Goal: Information Seeking & Learning: Learn about a topic

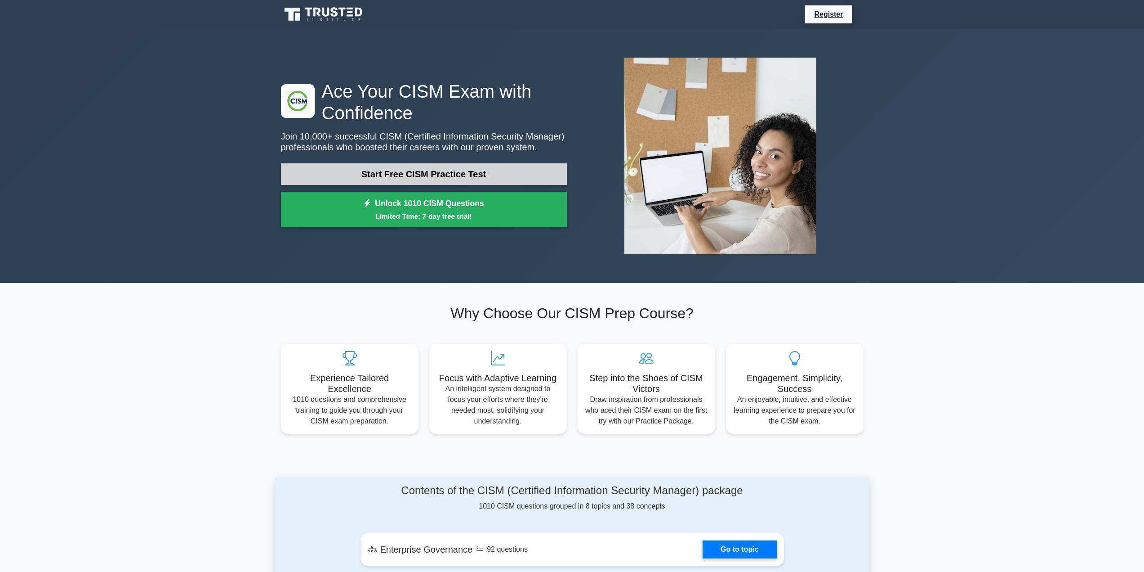
click at [422, 176] on link "Start Free CISM Practice Test" at bounding box center [424, 174] width 286 height 22
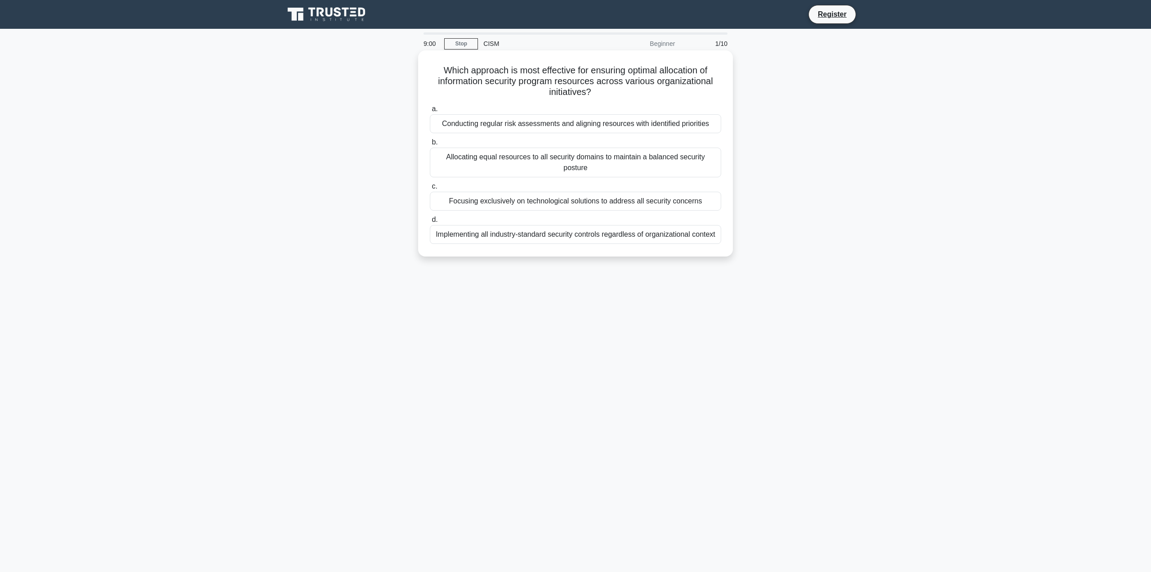
click at [656, 123] on div "Conducting regular risk assessments and aligning resources with identified prio…" at bounding box center [575, 123] width 291 height 19
click at [430, 112] on input "a. Conducting regular risk assessments and aligning resources with identified p…" at bounding box center [430, 109] width 0 height 6
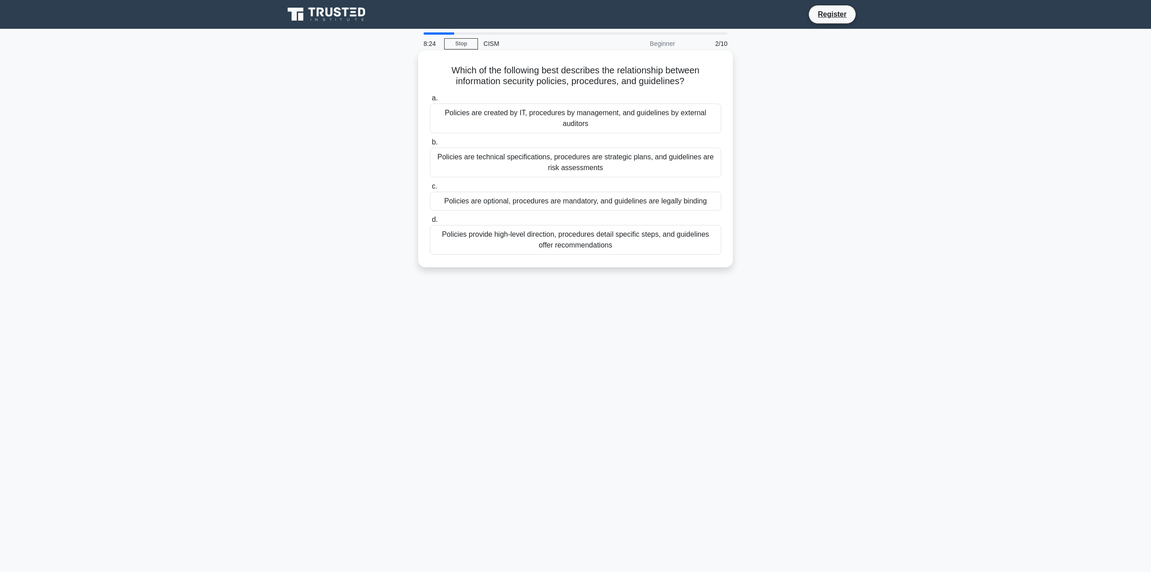
click at [657, 236] on div "Policies provide high-level direction, procedures detail specific steps, and gu…" at bounding box center [575, 240] width 291 height 30
click at [430, 223] on input "d. Policies provide high-level direction, procedures detail specific steps, and…" at bounding box center [430, 220] width 0 height 6
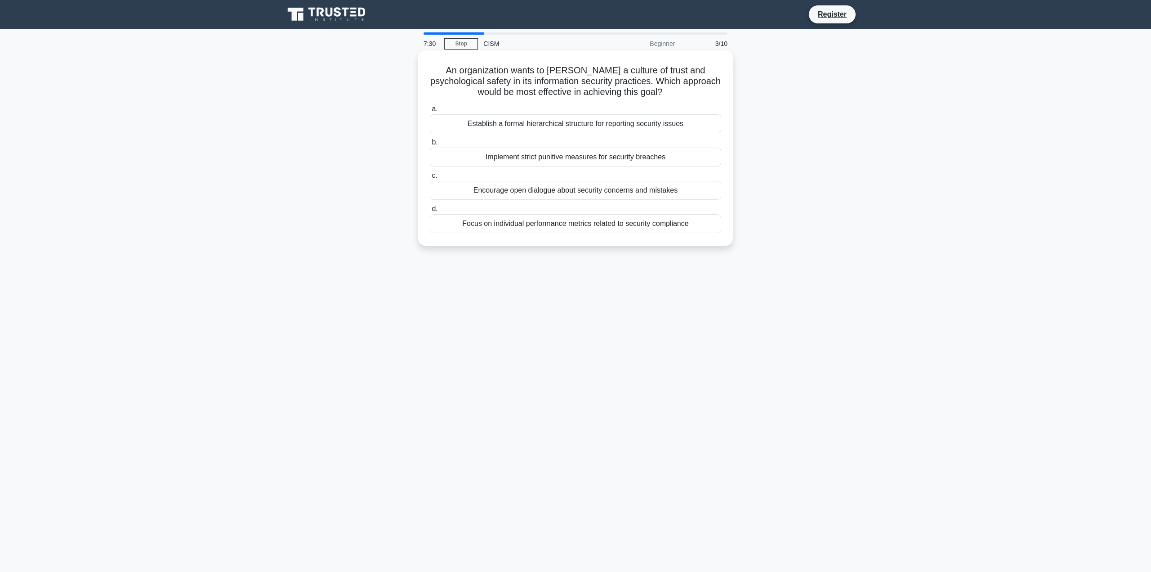
click at [659, 194] on div "Encourage open dialogue about security concerns and mistakes" at bounding box center [575, 190] width 291 height 19
click at [430, 179] on input "c. Encourage open dialogue about security concerns and mistakes" at bounding box center [430, 176] width 0 height 6
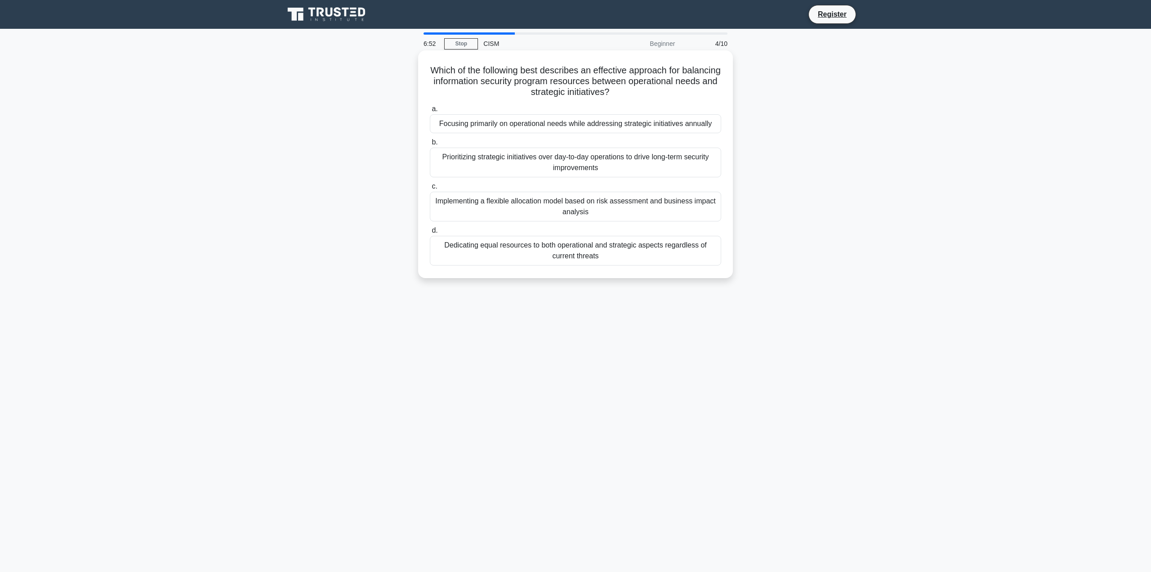
click at [655, 199] on div "Implementing a flexible allocation model based on risk assessment and business …" at bounding box center [575, 207] width 291 height 30
click at [430, 189] on input "c. Implementing a flexible allocation model based on risk assessment and busine…" at bounding box center [430, 186] width 0 height 6
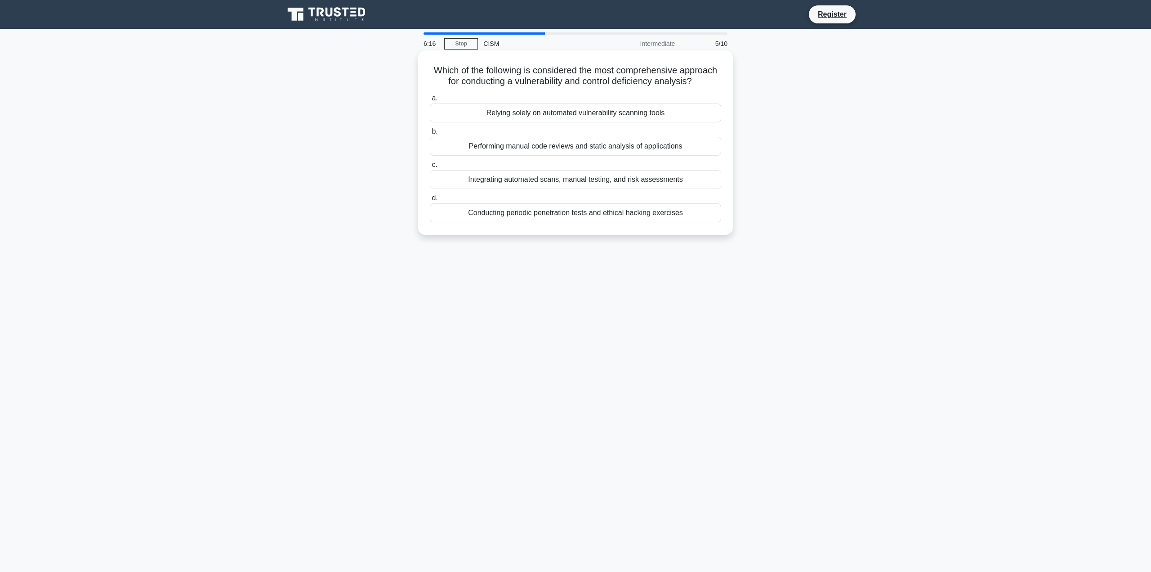
click at [715, 186] on div "Integrating automated scans, manual testing, and risk assessments" at bounding box center [575, 179] width 291 height 19
click at [430, 168] on input "c. Integrating automated scans, manual testing, and risk assessments" at bounding box center [430, 165] width 0 height 6
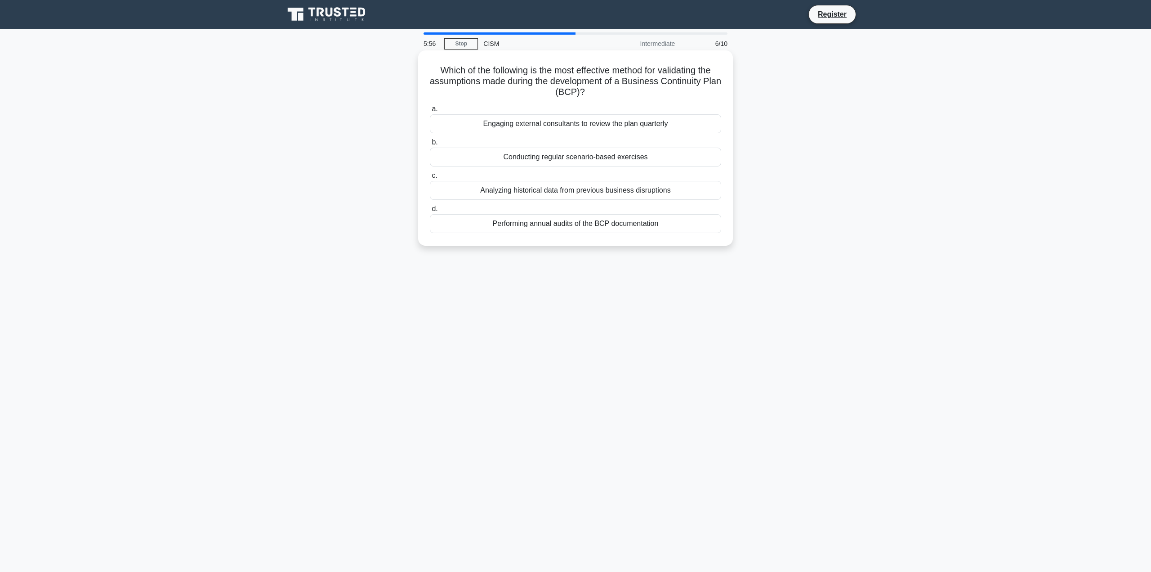
click at [644, 156] on div "Conducting regular scenario-based exercises" at bounding box center [575, 157] width 291 height 19
click at [430, 145] on input "b. Conducting regular scenario-based exercises" at bounding box center [430, 142] width 0 height 6
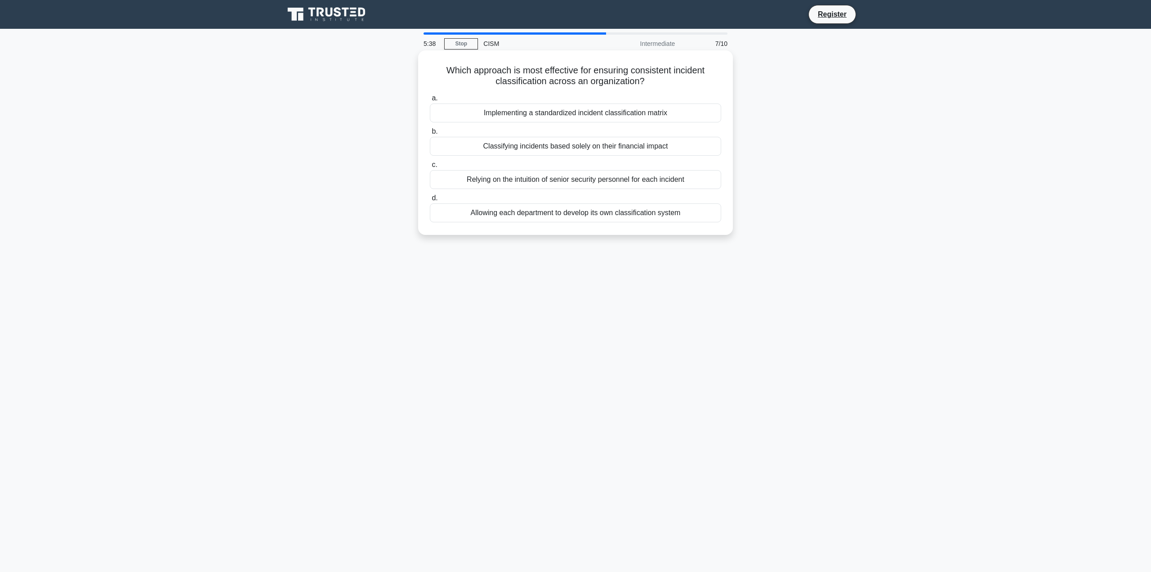
click at [683, 114] on div "Implementing a standardized incident classification matrix" at bounding box center [575, 112] width 291 height 19
click at [430, 101] on input "a. Implementing a standardized incident classification matrix" at bounding box center [430, 98] width 0 height 6
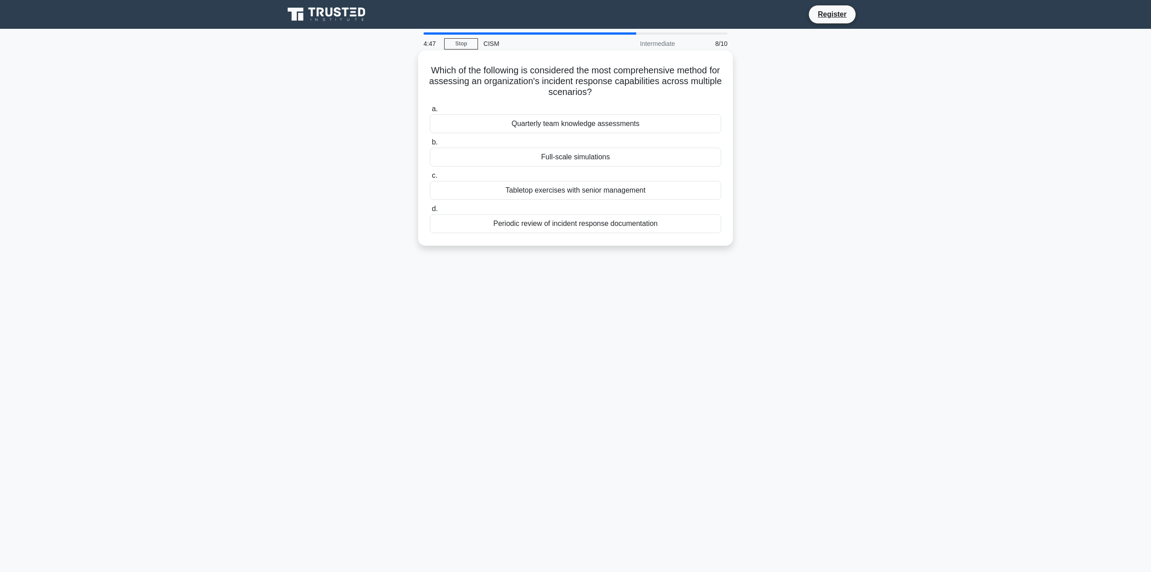
click at [668, 221] on div "Periodic review of incident response documentation" at bounding box center [575, 223] width 291 height 19
click at [430, 212] on input "d. Periodic review of incident response documentation" at bounding box center [430, 209] width 0 height 6
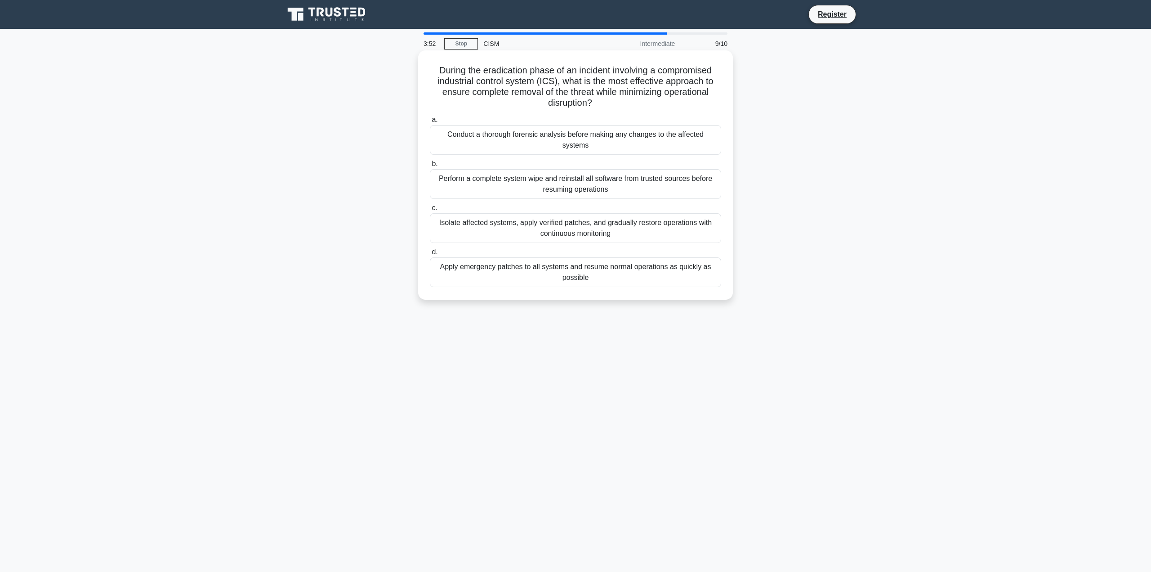
click at [613, 176] on div "Perform a complete system wipe and reinstall all software from trusted sources …" at bounding box center [575, 184] width 291 height 30
click at [430, 167] on input "b. Perform a complete system wipe and reinstall all software from trusted sourc…" at bounding box center [430, 164] width 0 height 6
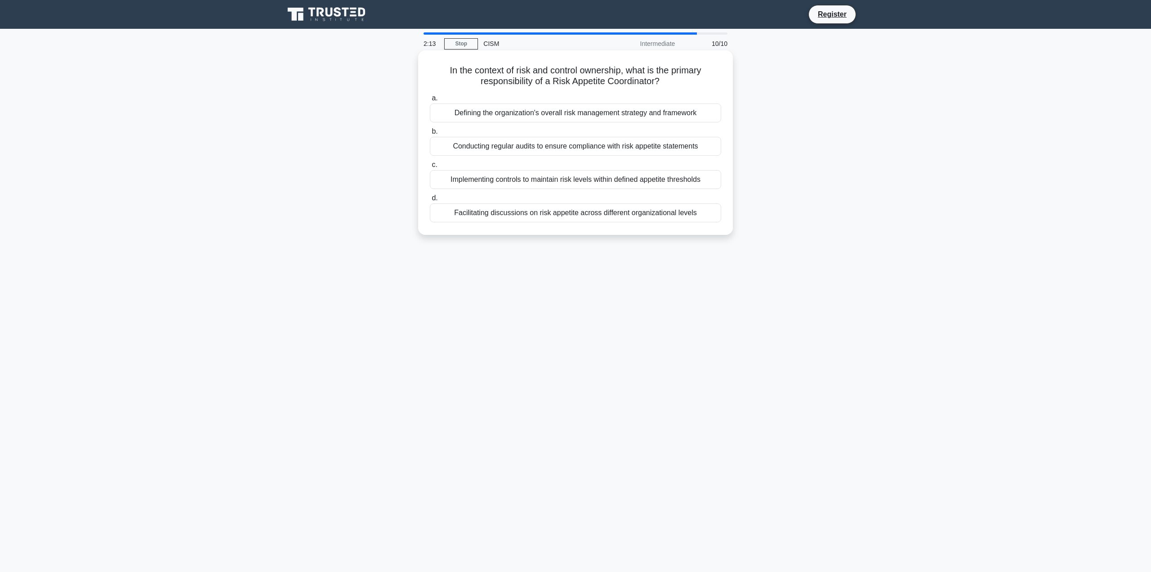
click at [613, 183] on div "Implementing controls to maintain risk levels within defined appetite thresholds" at bounding box center [575, 179] width 291 height 19
click at [430, 168] on input "c. Implementing controls to maintain risk levels within defined appetite thresh…" at bounding box center [430, 165] width 0 height 6
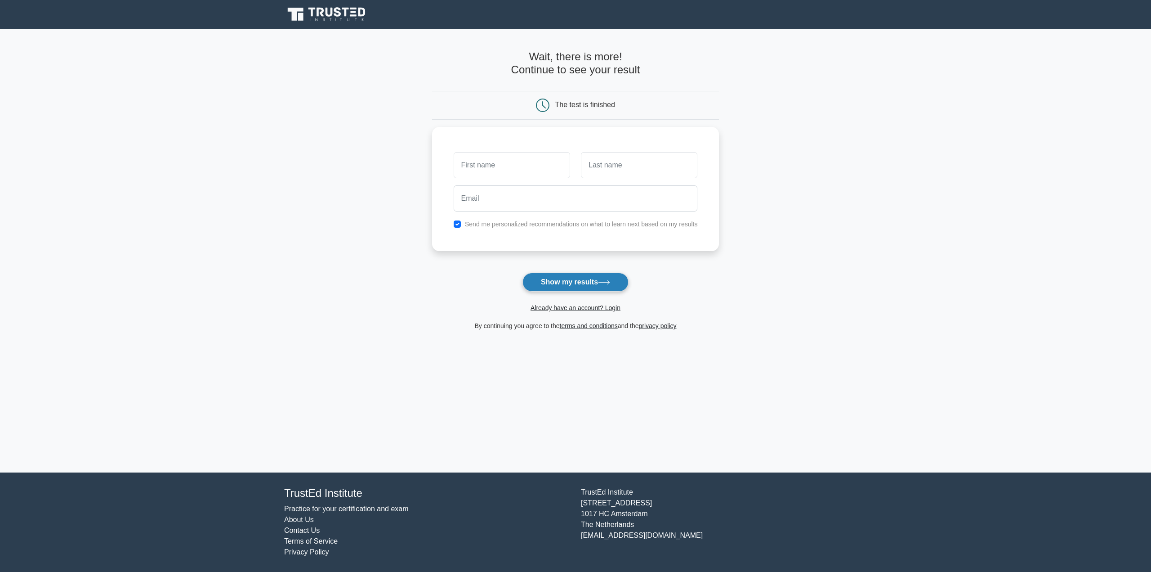
click at [610, 281] on icon at bounding box center [604, 282] width 12 height 5
click at [629, 207] on input "email" at bounding box center [576, 196] width 244 height 26
